Goal: Transaction & Acquisition: Book appointment/travel/reservation

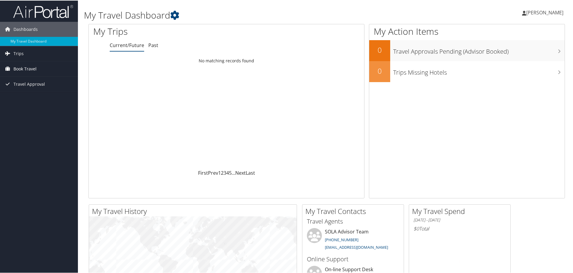
click at [43, 70] on link "Book Travel" at bounding box center [39, 68] width 78 height 15
click at [57, 97] on link "Book/Manage Online Trips" at bounding box center [39, 98] width 78 height 9
click at [36, 99] on link "Book/Manage Online Trips" at bounding box center [39, 98] width 78 height 9
